Goal: Task Accomplishment & Management: Manage account settings

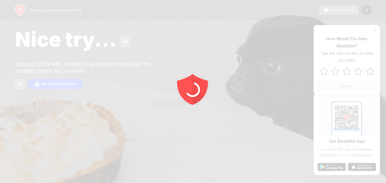
click at [368, 10] on div at bounding box center [193, 91] width 386 height 183
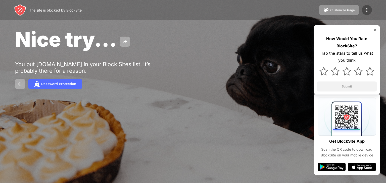
click at [364, 10] on img at bounding box center [366, 10] width 6 height 6
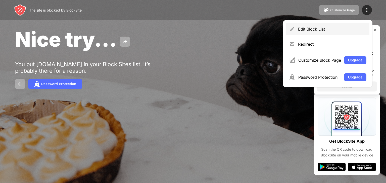
click at [297, 23] on div "Edit Block List" at bounding box center [327, 29] width 83 height 12
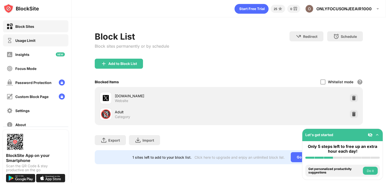
click at [42, 40] on div "Usage Limit" at bounding box center [35, 40] width 65 height 12
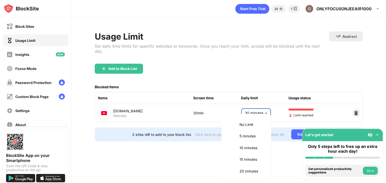
click at [250, 106] on body "Block Sites Usage Limit Insights Focus Mode Password Protection Custom Block Pa…" at bounding box center [193, 91] width 386 height 183
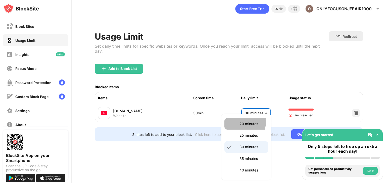
click at [239, 121] on li "20 minutes" at bounding box center [246, 124] width 44 height 12
type input "**"
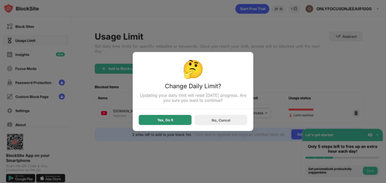
click at [169, 121] on div "Yes, Do It" at bounding box center [165, 120] width 16 height 4
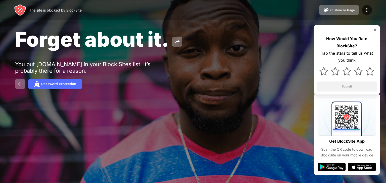
click at [366, 4] on div "The site is blocked by BlockSite Customize Page Edit Block List Redirect Custom…" at bounding box center [193, 10] width 386 height 20
click at [365, 7] on img at bounding box center [366, 10] width 6 height 6
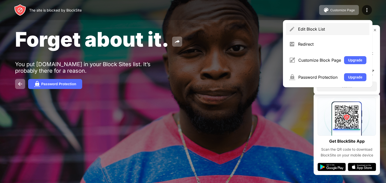
click at [289, 25] on div "Edit Block List" at bounding box center [327, 29] width 83 height 12
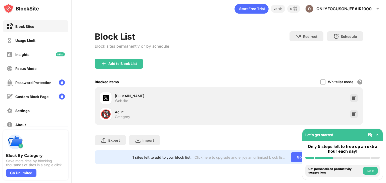
drag, startPoint x: 46, startPoint y: 32, endPoint x: 45, endPoint y: 37, distance: 5.2
click at [45, 37] on div "Block Sites Usage Limit Insights Focus Mode Password Protection Custom Block Pa…" at bounding box center [35, 75] width 71 height 116
click at [45, 37] on div "Usage Limit" at bounding box center [35, 40] width 65 height 12
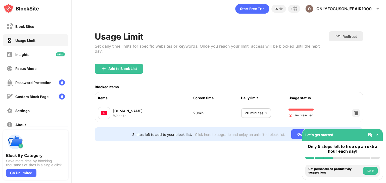
click at [260, 108] on body "Block Sites Usage Limit Insights Focus Mode Password Protection Custom Block Pa…" at bounding box center [193, 91] width 386 height 183
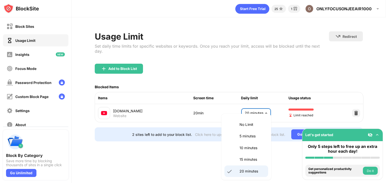
scroll to position [25, 0]
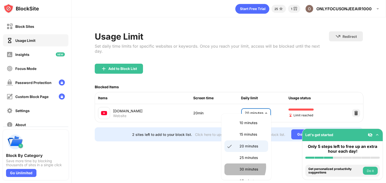
click at [240, 167] on p "30 minutes" at bounding box center [252, 170] width 26 height 6
type input "**"
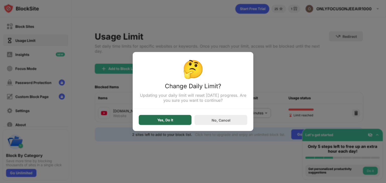
click at [157, 119] on div "Yes, Do It" at bounding box center [165, 120] width 16 height 4
